Goal: Information Seeking & Learning: Learn about a topic

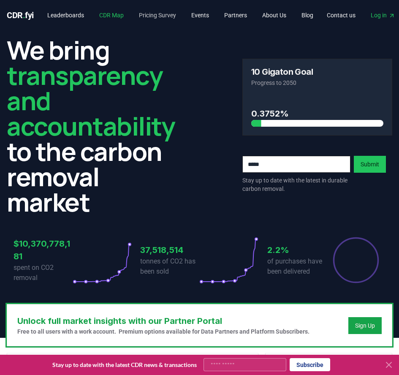
drag, startPoint x: 123, startPoint y: 17, endPoint x: 139, endPoint y: 21, distance: 16.5
click at [123, 17] on link "CDR Map" at bounding box center [112, 15] width 38 height 15
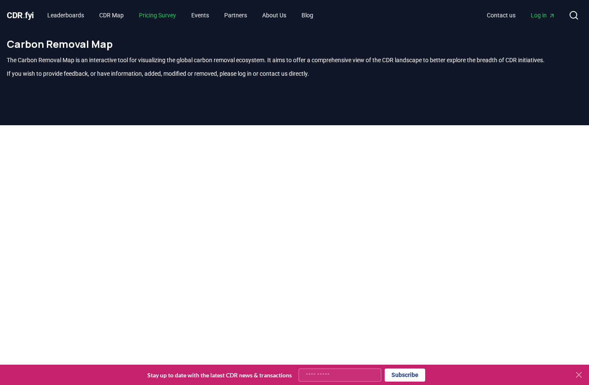
click at [169, 17] on link "Pricing Survey" at bounding box center [157, 15] width 51 height 15
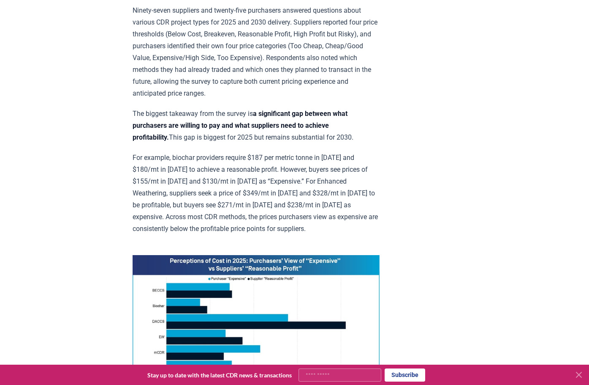
scroll to position [423, 0]
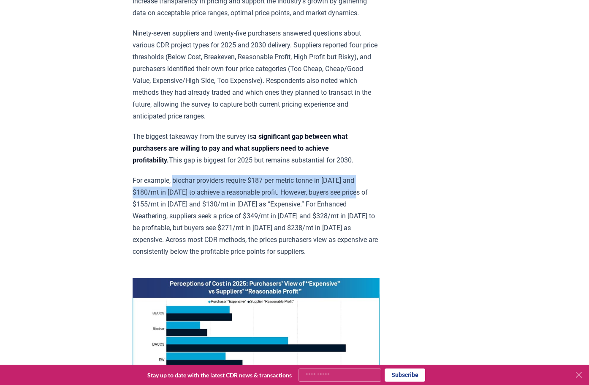
drag, startPoint x: 173, startPoint y: 116, endPoint x: 388, endPoint y: 131, distance: 215.2
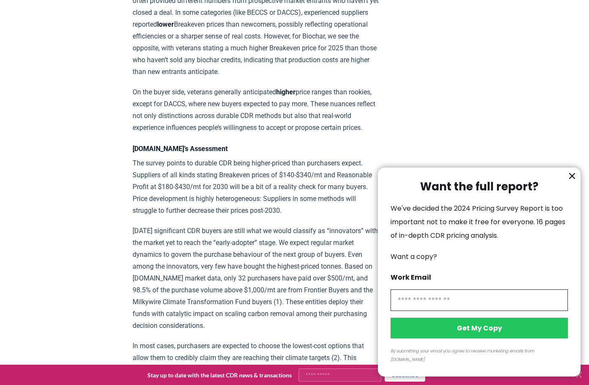
scroll to position [0, 0]
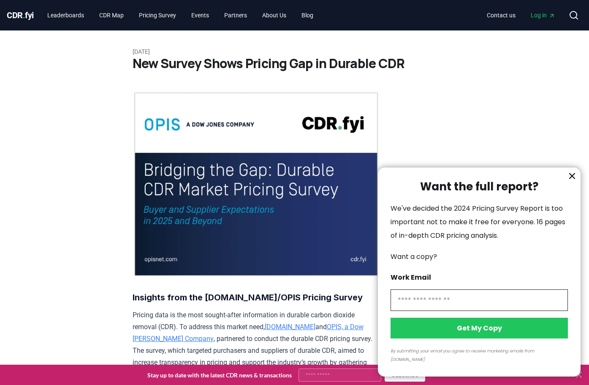
click at [117, 18] on div at bounding box center [294, 192] width 589 height 385
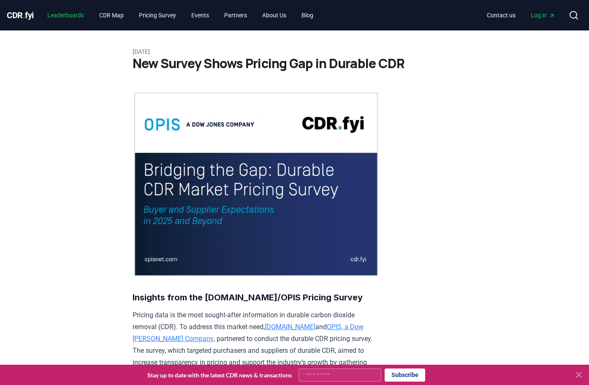
click at [91, 14] on link "Leaderboards" at bounding box center [66, 15] width 50 height 15
click at [116, 16] on link "CDR Map" at bounding box center [112, 15] width 38 height 15
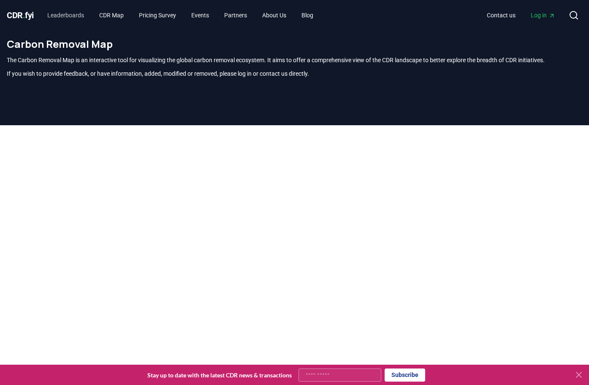
click at [71, 12] on link "Leaderboards" at bounding box center [66, 15] width 50 height 15
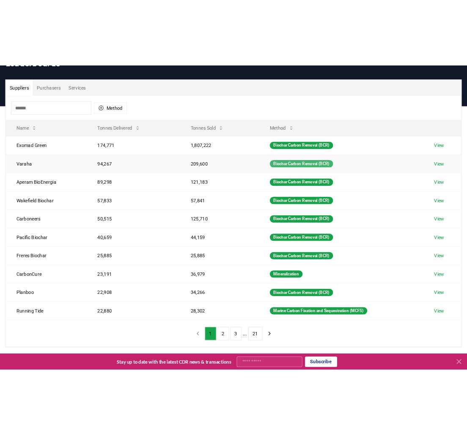
scroll to position [85, 0]
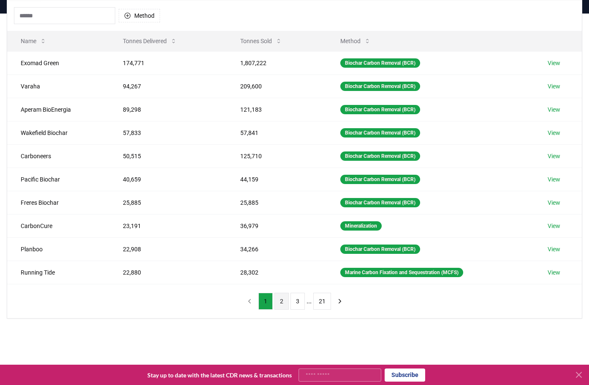
click at [284, 297] on button "2" at bounding box center [282, 300] width 14 height 17
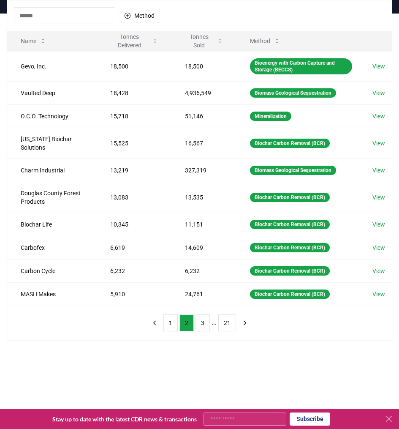
click at [396, 51] on div "Suppliers Purchasers Services Method Name Tonnes Delivered Tonnes Sold Method G…" at bounding box center [199, 160] width 399 height 360
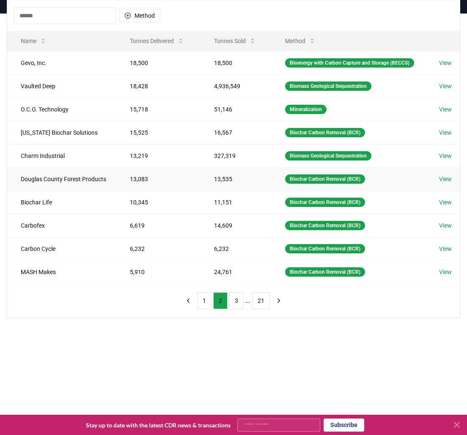
scroll to position [0, 0]
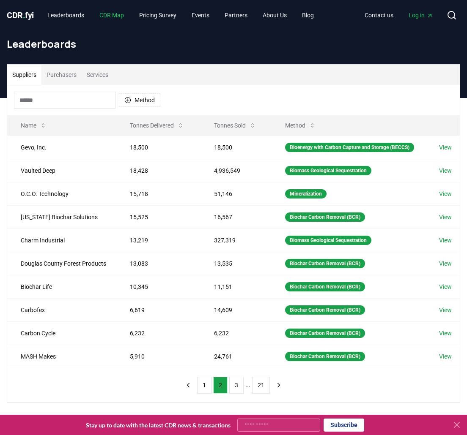
click at [113, 11] on link "CDR Map" at bounding box center [112, 15] width 38 height 15
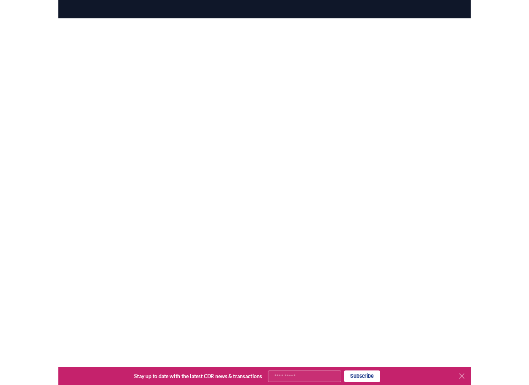
scroll to position [104, 0]
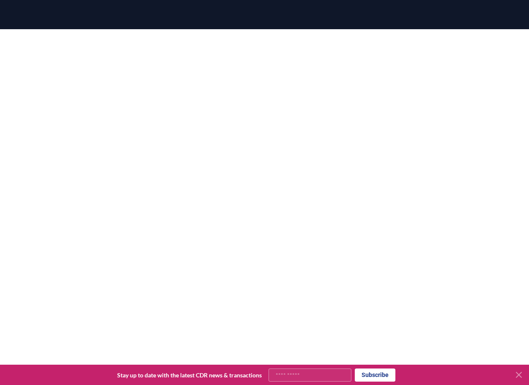
click at [399, 373] on icon at bounding box center [518, 374] width 10 height 10
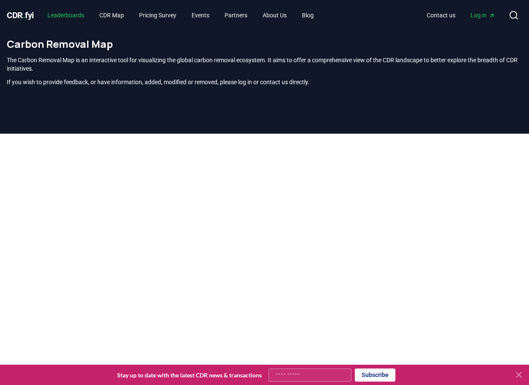
click at [70, 19] on link "Leaderboards" at bounding box center [66, 15] width 50 height 15
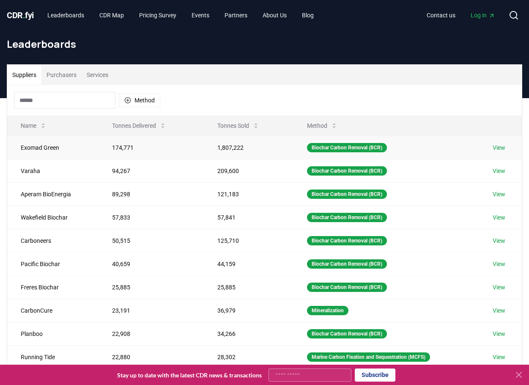
click at [503, 149] on link "View" at bounding box center [498, 147] width 13 height 8
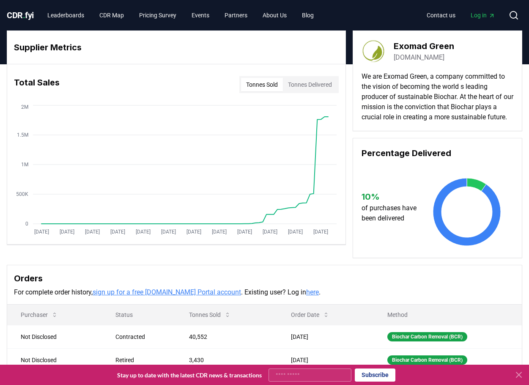
click at [265, 85] on button "Tonnes Sold" at bounding box center [262, 85] width 42 height 14
click at [319, 84] on button "Tonnes Delivered" at bounding box center [310, 85] width 54 height 14
click at [284, 83] on button "Tonnes Delivered" at bounding box center [310, 85] width 54 height 14
click at [257, 84] on button "Tonnes Sold" at bounding box center [262, 85] width 42 height 14
click at [160, 18] on link "Pricing Survey" at bounding box center [157, 15] width 51 height 15
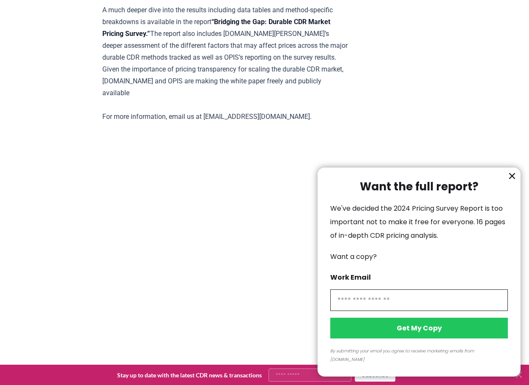
scroll to position [1859, 0]
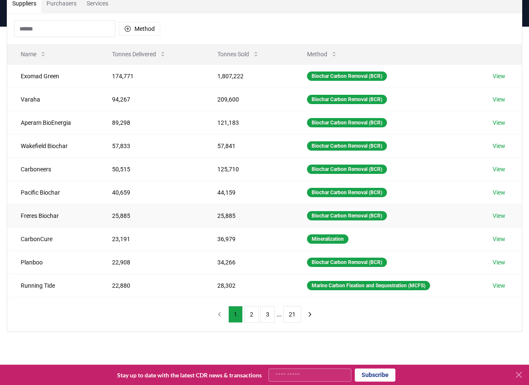
scroll to position [85, 0]
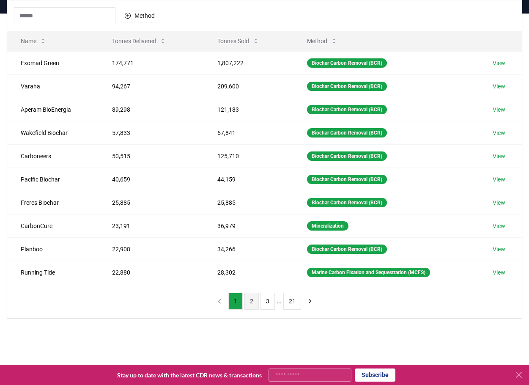
click at [249, 306] on button "2" at bounding box center [251, 300] width 14 height 17
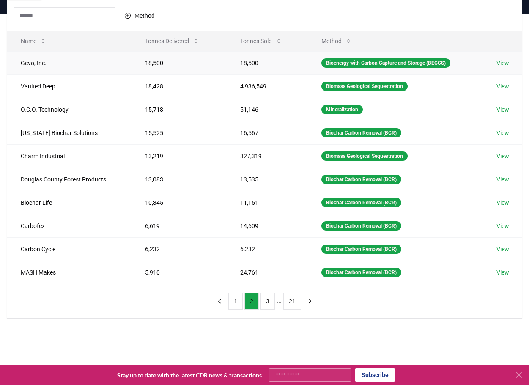
click at [502, 61] on link "View" at bounding box center [502, 63] width 13 height 8
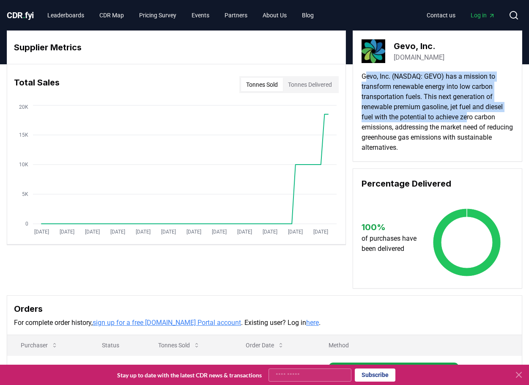
drag, startPoint x: 366, startPoint y: 76, endPoint x: 469, endPoint y: 119, distance: 112.1
click at [469, 119] on p "Gevo, Inc. (NASDAQ: GEVO) has a mission to transform renewable energy into low …" at bounding box center [437, 111] width 152 height 81
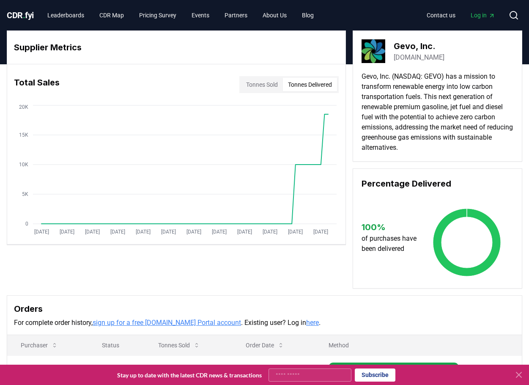
click at [311, 83] on button "Tonnes Delivered" at bounding box center [310, 85] width 54 height 14
click at [268, 83] on button "Tonnes Sold" at bounding box center [262, 85] width 42 height 14
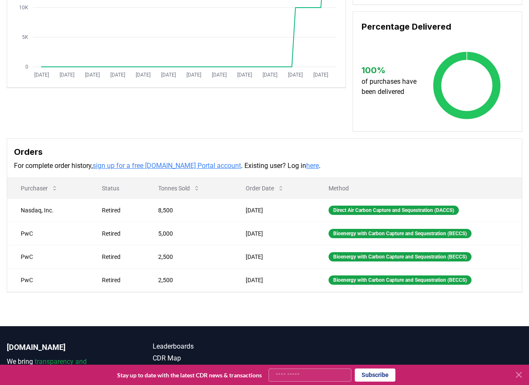
scroll to position [211, 0]
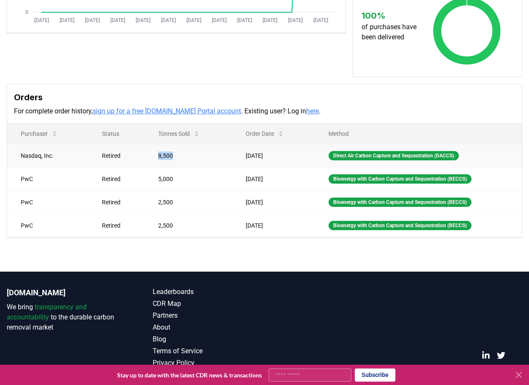
drag, startPoint x: 177, startPoint y: 156, endPoint x: 150, endPoint y: 154, distance: 27.5
click at [150, 154] on td "8,500" at bounding box center [188, 155] width 87 height 23
click at [391, 154] on div "Direct Air Carbon Capture and Sequestration (DACCS)" at bounding box center [393, 155] width 130 height 9
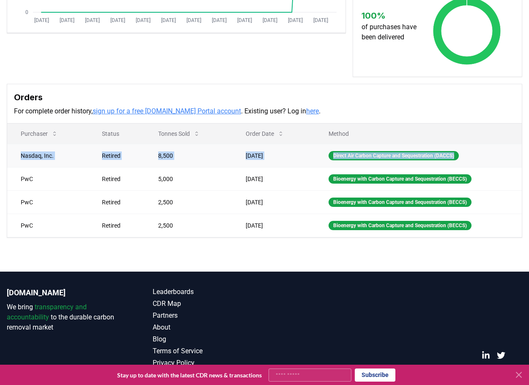
drag, startPoint x: 12, startPoint y: 152, endPoint x: 469, endPoint y: 155, distance: 456.4
click at [469, 155] on tr "Nasdaq, Inc. Retired 8,500 Jul 08, 2025 Direct Air Carbon Capture and Sequestra…" at bounding box center [264, 155] width 514 height 23
click at [448, 158] on div "Direct Air Carbon Capture and Sequestration (DACCS)" at bounding box center [393, 155] width 130 height 9
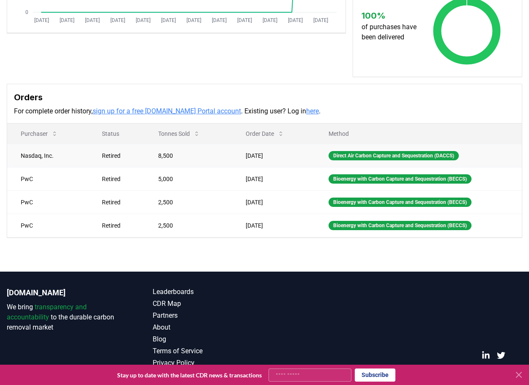
drag, startPoint x: 37, startPoint y: 153, endPoint x: 270, endPoint y: 160, distance: 233.4
click at [270, 160] on tr "Nasdaq, Inc. Retired 8,500 Jul 08, 2025 Direct Air Carbon Capture and Sequestra…" at bounding box center [264, 155] width 514 height 23
click at [270, 160] on td "Jul 08, 2025" at bounding box center [273, 155] width 83 height 23
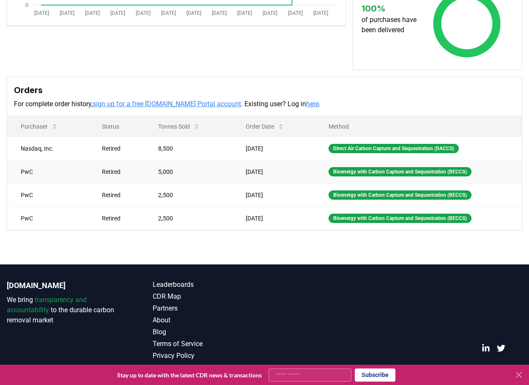
scroll to position [0, 0]
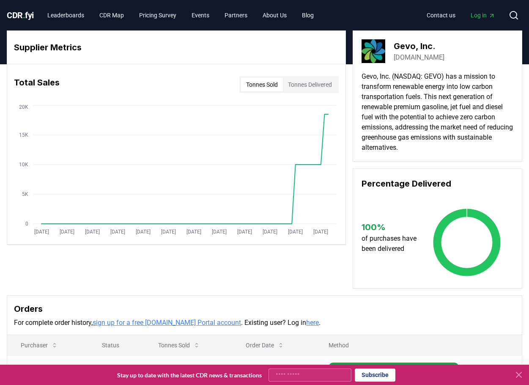
click at [317, 84] on button "Tonnes Delivered" at bounding box center [310, 85] width 54 height 14
click at [161, 17] on link "Pricing Survey" at bounding box center [157, 15] width 51 height 15
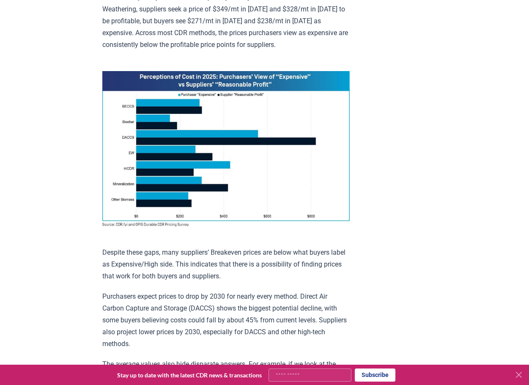
scroll to position [465, 0]
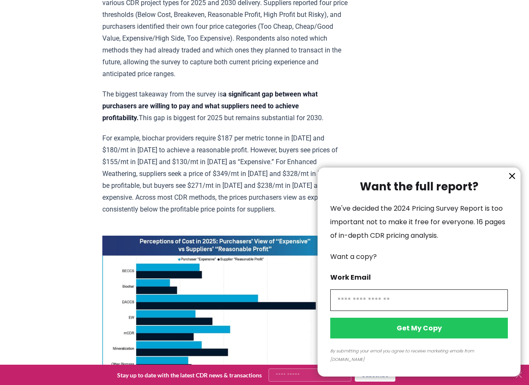
drag, startPoint x: 141, startPoint y: 73, endPoint x: 300, endPoint y: 80, distance: 159.9
click at [300, 80] on div at bounding box center [264, 192] width 529 height 385
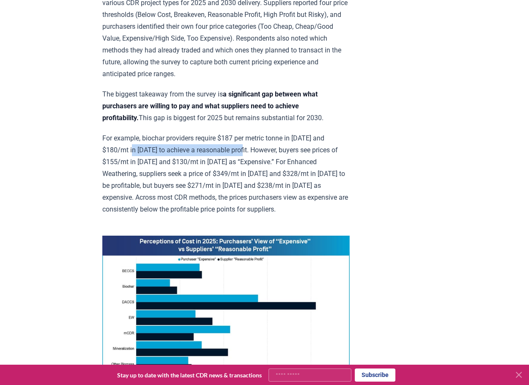
drag, startPoint x: 138, startPoint y: 86, endPoint x: 250, endPoint y: 88, distance: 112.4
click at [250, 132] on p "For example, biochar providers require $187 per metric tonne in 2025 and $180/m…" at bounding box center [225, 173] width 247 height 83
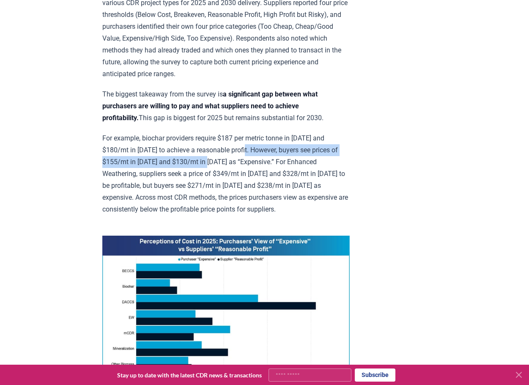
drag, startPoint x: 254, startPoint y: 86, endPoint x: 224, endPoint y: 98, distance: 31.7
click at [224, 132] on p "For example, biochar providers require $187 per metric tonne in 2025 and $180/m…" at bounding box center [225, 173] width 247 height 83
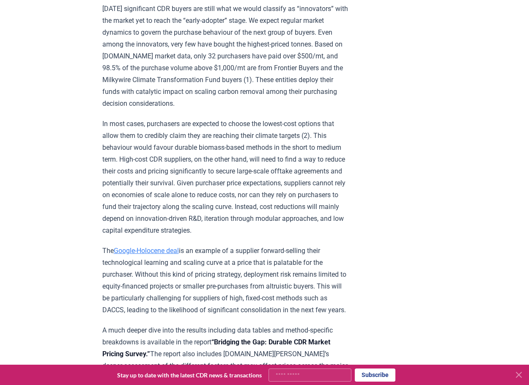
scroll to position [1394, 0]
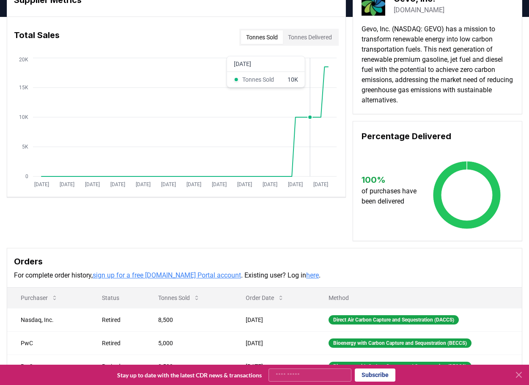
scroll to position [127, 0]
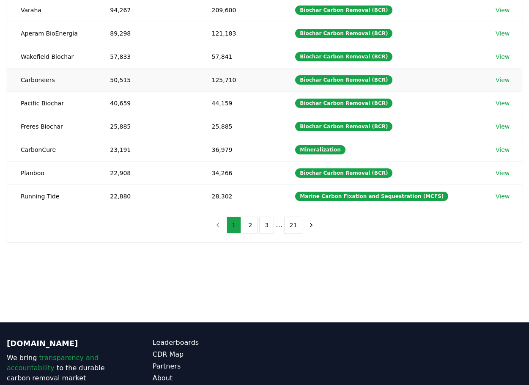
scroll to position [169, 0]
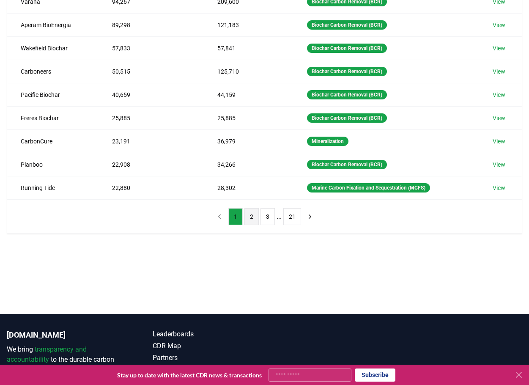
click at [258, 216] on button "2" at bounding box center [251, 216] width 14 height 17
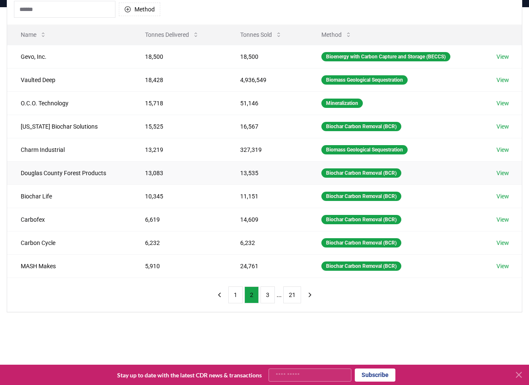
scroll to position [0, 0]
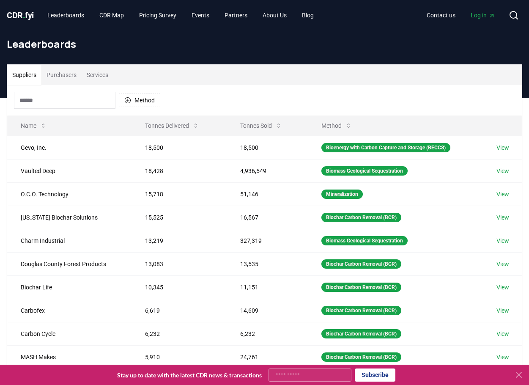
click at [55, 77] on button "Purchasers" at bounding box center [61, 75] width 40 height 20
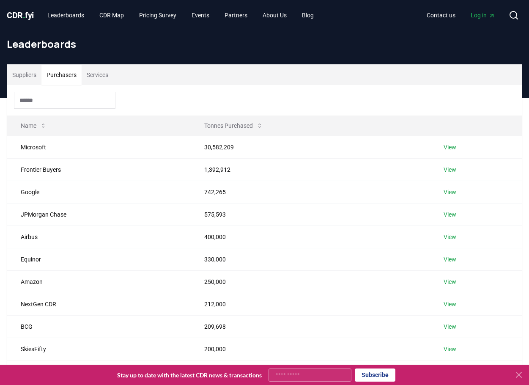
click at [85, 75] on button "Services" at bounding box center [98, 75] width 32 height 20
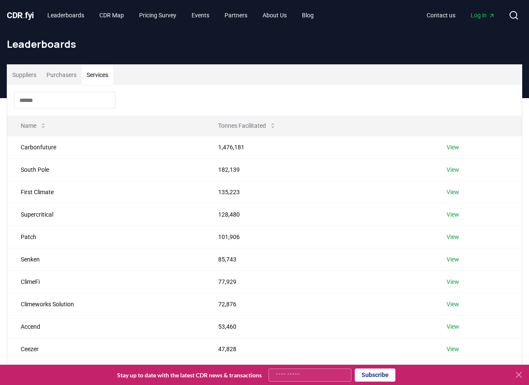
click at [54, 74] on button "Purchasers" at bounding box center [61, 75] width 40 height 20
click at [98, 74] on button "Services" at bounding box center [98, 75] width 32 height 20
click at [63, 77] on button "Purchasers" at bounding box center [61, 75] width 40 height 20
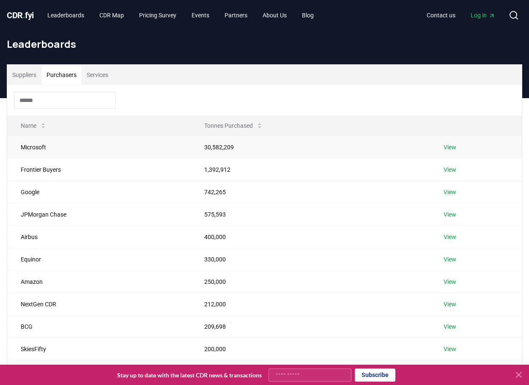
click at [446, 149] on link "View" at bounding box center [449, 147] width 13 height 8
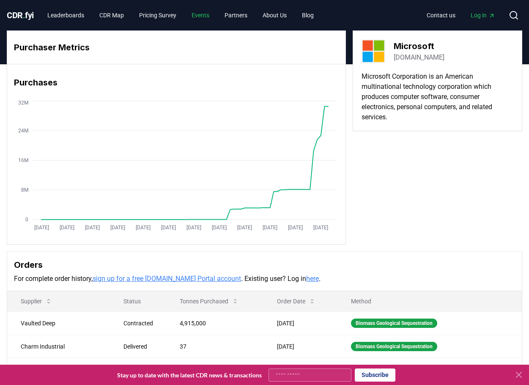
click at [210, 16] on link "Events" at bounding box center [200, 15] width 31 height 15
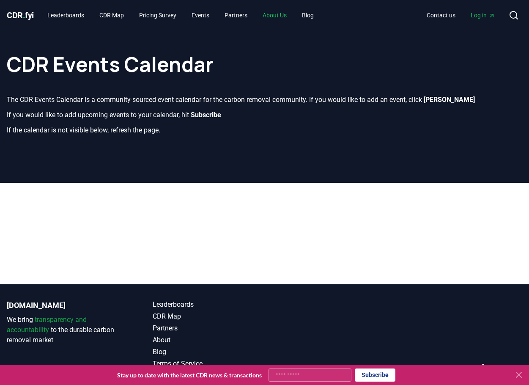
click at [289, 12] on link "About Us" at bounding box center [275, 15] width 38 height 15
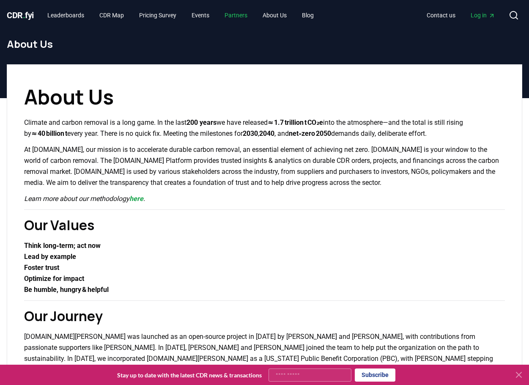
click at [238, 13] on link "Partners" at bounding box center [236, 15] width 36 height 15
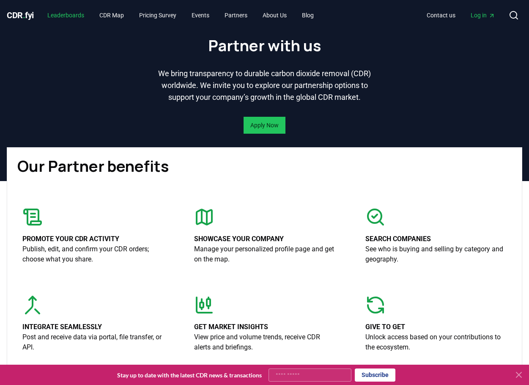
click at [51, 14] on link "Leaderboards" at bounding box center [66, 15] width 50 height 15
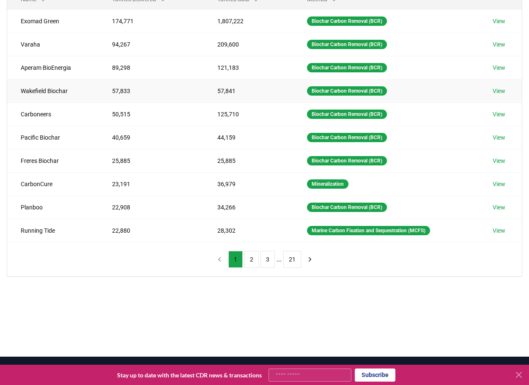
scroll to position [42, 0]
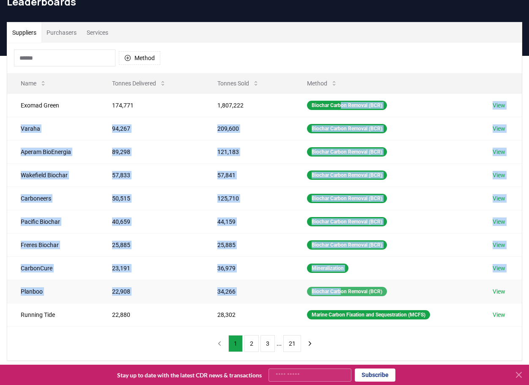
drag, startPoint x: 341, startPoint y: 106, endPoint x: 333, endPoint y: 276, distance: 169.6
click at [339, 293] on tbody "Exomad Green 174,771 1,807,222 Biochar Carbon Removal (BCR) View Varaha 94,267 …" at bounding box center [264, 209] width 514 height 232
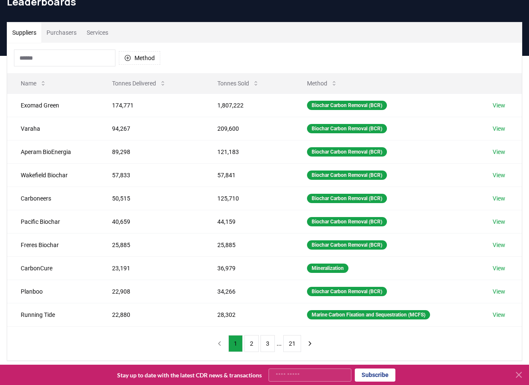
click at [377, 333] on div "Method Name Tonnes Delivered Tonnes Sold Method Exomad Green 174,771 1,807,222 …" at bounding box center [264, 201] width 514 height 317
click at [266, 341] on button "3" at bounding box center [267, 343] width 14 height 17
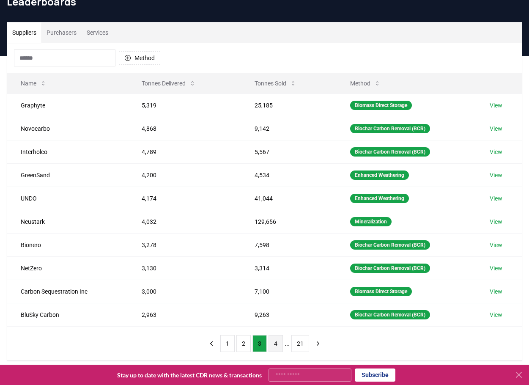
click at [276, 343] on button "4" at bounding box center [275, 343] width 14 height 17
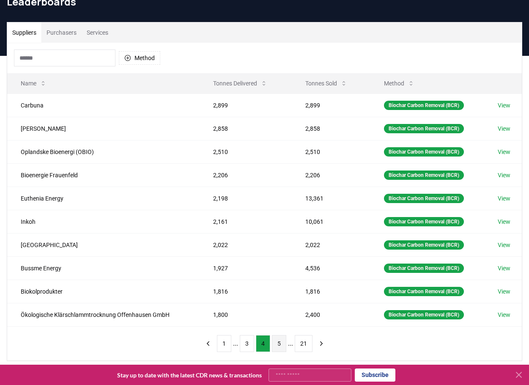
click at [281, 343] on button "5" at bounding box center [279, 343] width 14 height 17
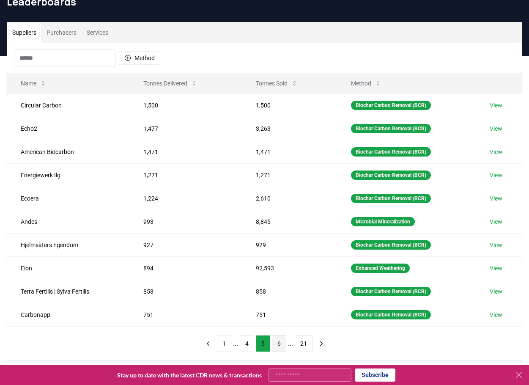
click at [283, 342] on button "6" at bounding box center [279, 343] width 14 height 17
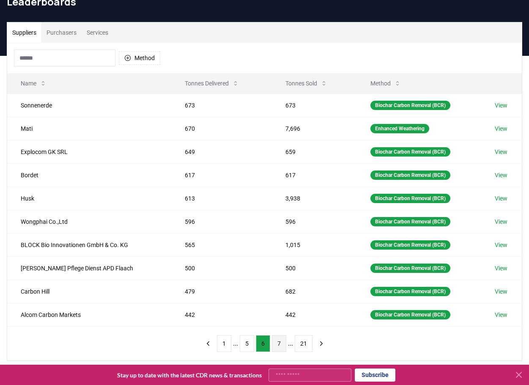
click at [273, 343] on button "7" at bounding box center [279, 343] width 14 height 17
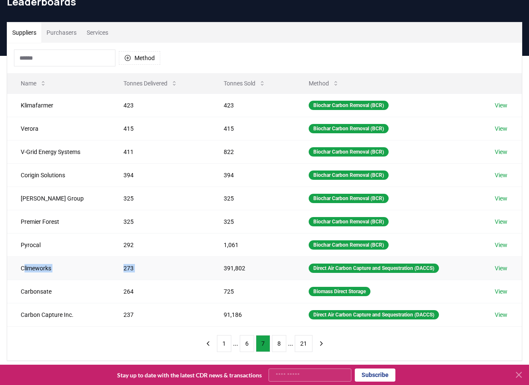
drag, startPoint x: 25, startPoint y: 267, endPoint x: 205, endPoint y: 264, distance: 180.5
click at [205, 264] on tr "Climeworks 273 391,802 Direct Air Carbon Capture and Sequestration (DACCS) View" at bounding box center [264, 267] width 514 height 23
click at [210, 264] on td "391,802" at bounding box center [252, 267] width 85 height 23
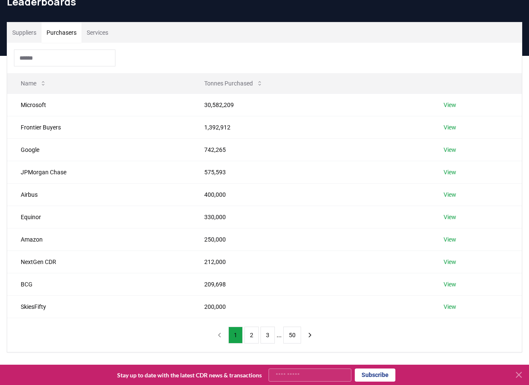
click at [72, 37] on button "Purchasers" at bounding box center [61, 32] width 40 height 20
click at [452, 124] on link "View" at bounding box center [449, 127] width 13 height 8
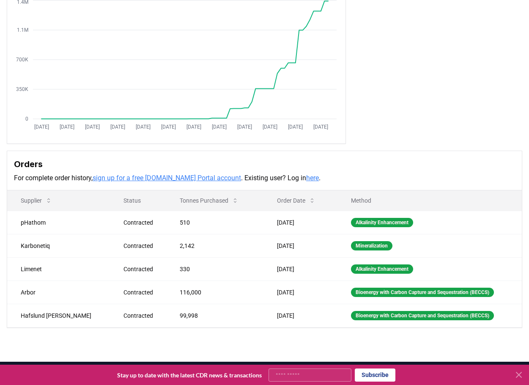
scroll to position [127, 0]
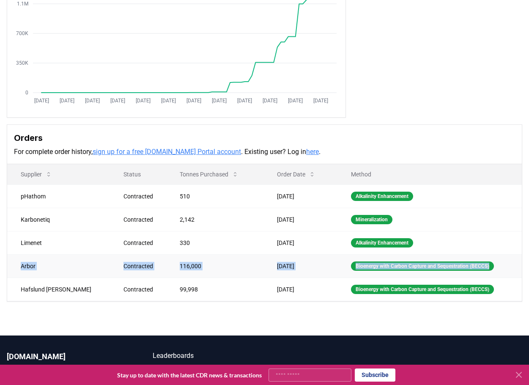
drag, startPoint x: 19, startPoint y: 265, endPoint x: 514, endPoint y: 266, distance: 495.3
click at [514, 266] on tr "Arbor Contracted 116,000 [DATE] Bioenergy with Carbon Capture and Sequestration…" at bounding box center [264, 265] width 514 height 23
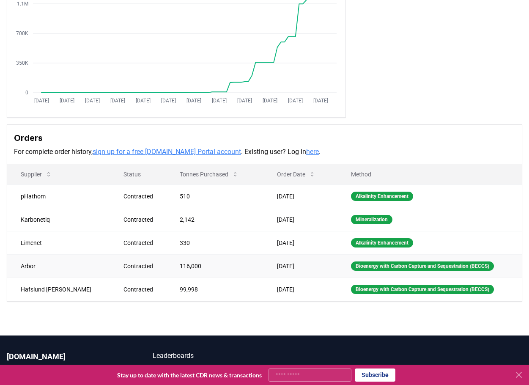
drag, startPoint x: 505, startPoint y: 266, endPoint x: 498, endPoint y: 266, distance: 6.8
click at [503, 266] on td "Bioenergy with Carbon Capture and Sequestration (BECCS)" at bounding box center [429, 265] width 184 height 23
drag, startPoint x: 49, startPoint y: 265, endPoint x: 27, endPoint y: 265, distance: 21.6
click at [27, 265] on td "Arbor" at bounding box center [58, 265] width 103 height 23
click at [37, 282] on td "Hafslund Celsio" at bounding box center [58, 288] width 103 height 23
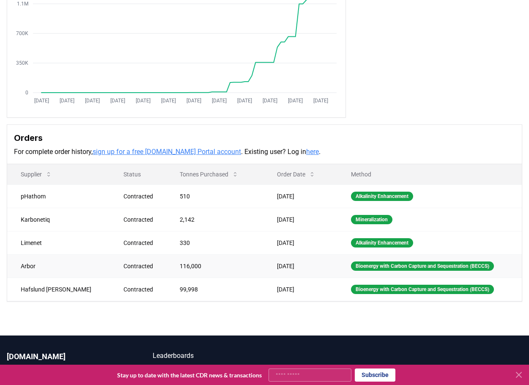
click at [43, 265] on td "Arbor" at bounding box center [58, 265] width 103 height 23
drag, startPoint x: 43, startPoint y: 265, endPoint x: 10, endPoint y: 267, distance: 33.0
click at [10, 267] on td "Arbor" at bounding box center [58, 265] width 103 height 23
copy td "Arbor"
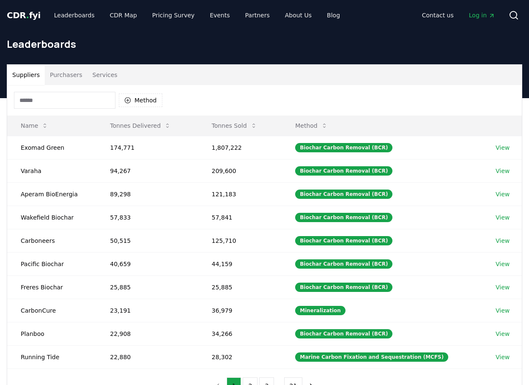
scroll to position [42, 0]
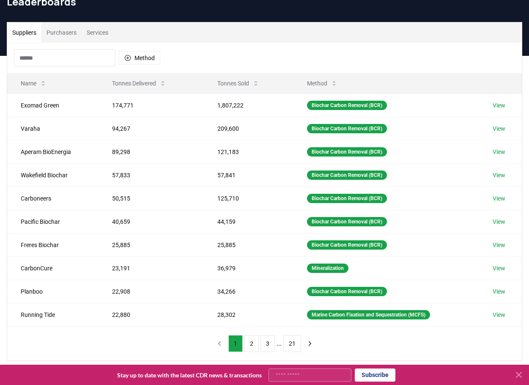
click at [65, 35] on button "Purchasers" at bounding box center [61, 32] width 40 height 20
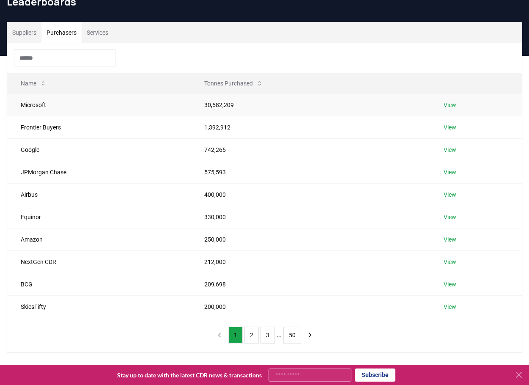
click at [452, 107] on link "View" at bounding box center [449, 105] width 13 height 8
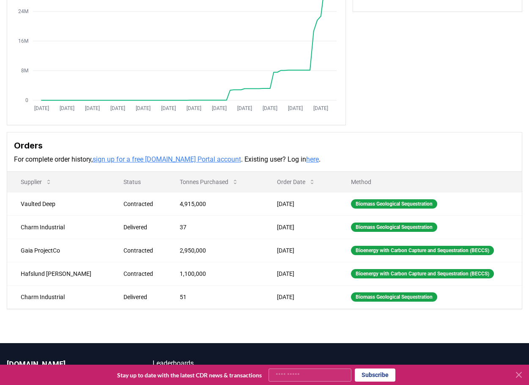
scroll to position [127, 0]
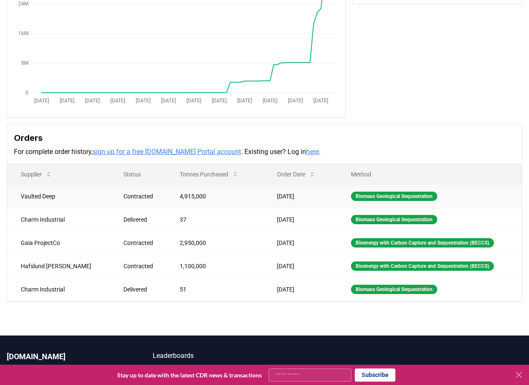
drag, startPoint x: 288, startPoint y: 289, endPoint x: 248, endPoint y: 186, distance: 110.3
click at [248, 186] on tbody "Vaulted Deep Contracted 4,915,000 [DATE] Biomass Geological Sequestration Charm…" at bounding box center [264, 242] width 514 height 116
drag, startPoint x: 253, startPoint y: 189, endPoint x: 258, endPoint y: 191, distance: 5.7
click at [263, 189] on td "[DATE]" at bounding box center [300, 195] width 74 height 23
drag, startPoint x: 253, startPoint y: 187, endPoint x: 294, endPoint y: 297, distance: 117.0
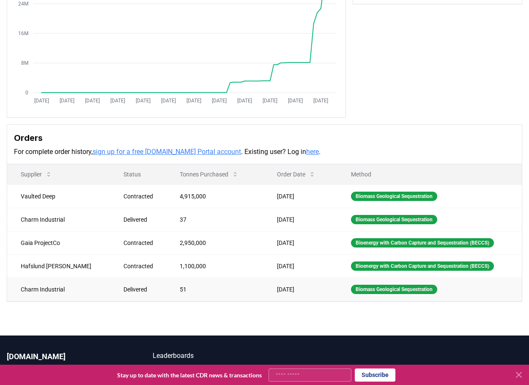
click at [294, 297] on tbody "Vaulted Deep Contracted 4,915,000 [DATE] Biomass Geological Sequestration Charm…" at bounding box center [264, 242] width 514 height 116
click at [294, 295] on td "[DATE]" at bounding box center [300, 288] width 74 height 23
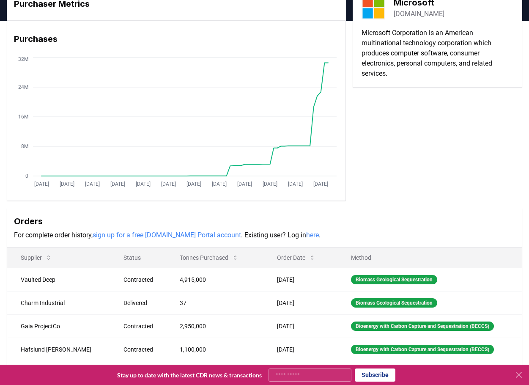
scroll to position [32, 0]
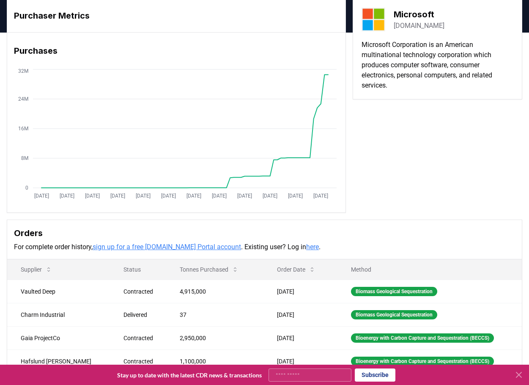
click at [515, 184] on div "Purchaser Metrics Purchases [DATE] [DATE] [DATE] [DATE] [DATE] [DATE] [DATE] [D…" at bounding box center [264, 106] width 515 height 214
